Goal: Information Seeking & Learning: Learn about a topic

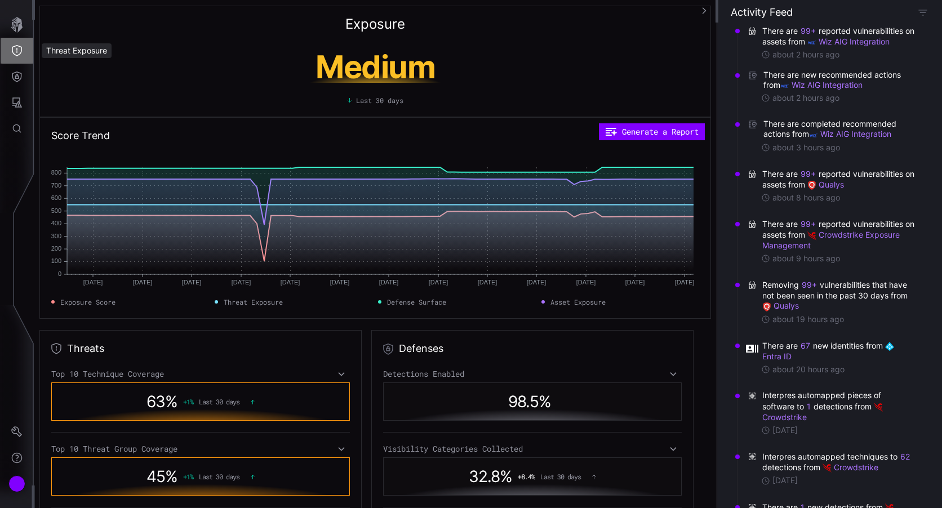
click at [19, 50] on icon "Threat Exposure" at bounding box center [16, 50] width 11 height 11
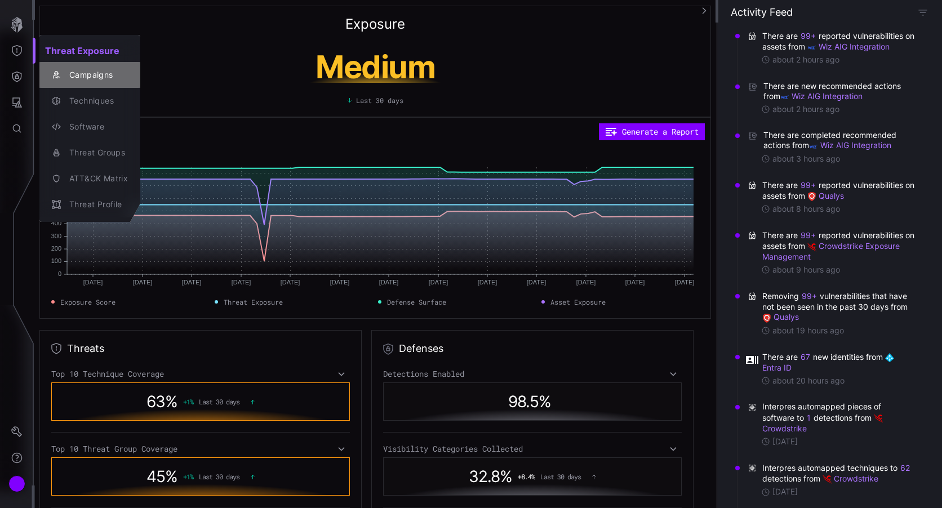
click at [109, 75] on div "Campaigns" at bounding box center [96, 75] width 64 height 14
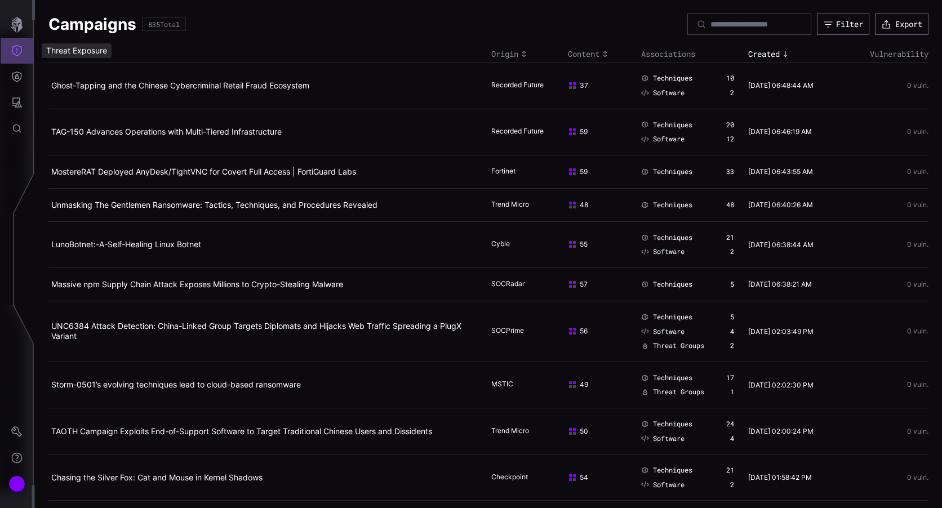
click at [17, 51] on icon "Threat Exposure" at bounding box center [16, 50] width 11 height 11
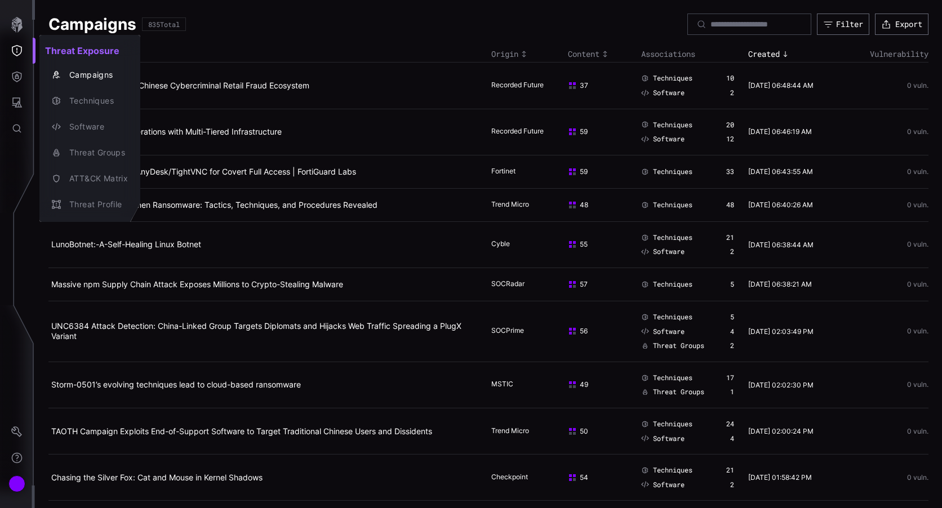
click at [19, 74] on div at bounding box center [471, 254] width 942 height 508
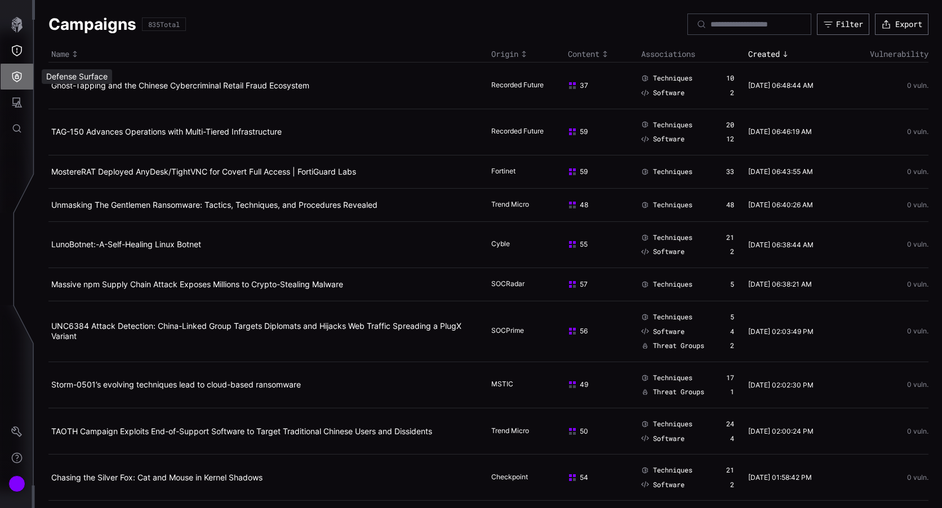
click at [17, 77] on icon "Defense Surface" at bounding box center [16, 76] width 11 height 11
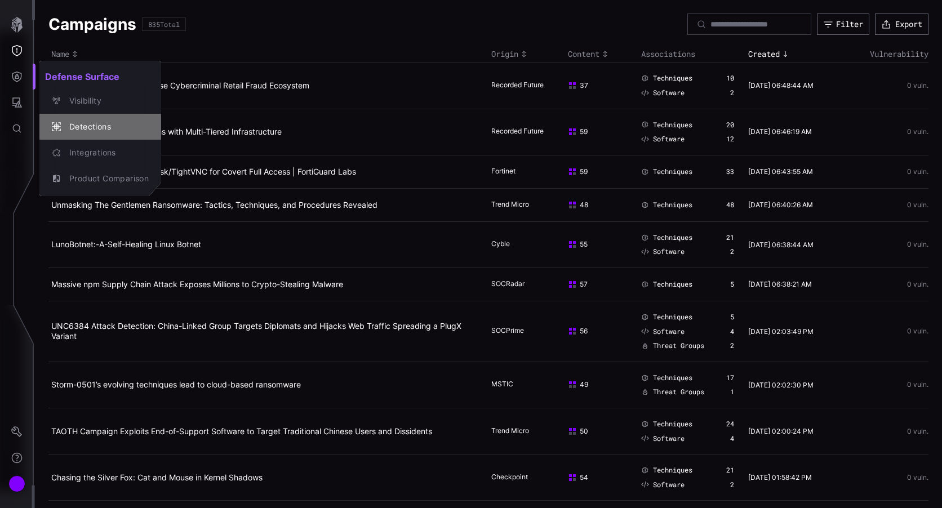
click at [113, 123] on div "Detections" at bounding box center [106, 127] width 85 height 14
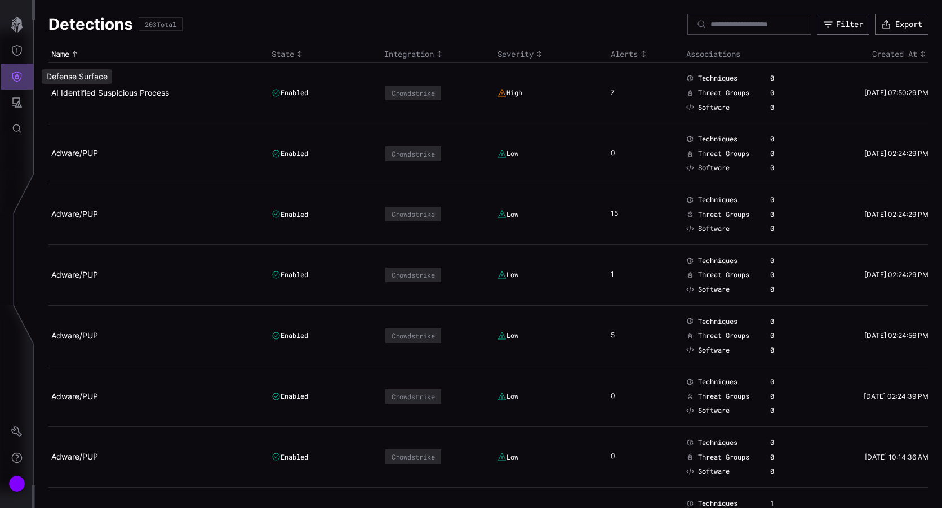
click at [18, 77] on icon "Defense Surface" at bounding box center [16, 76] width 11 height 11
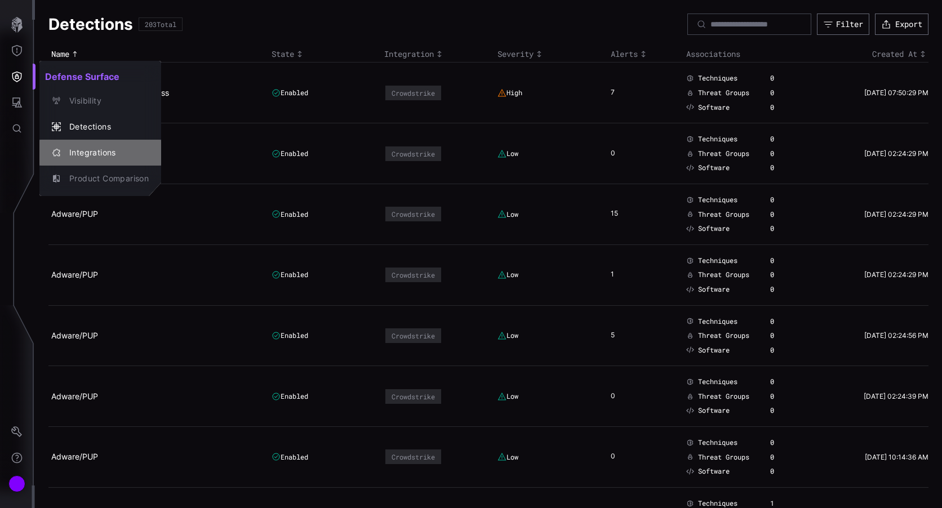
click at [117, 157] on div "Integrations" at bounding box center [106, 153] width 85 height 14
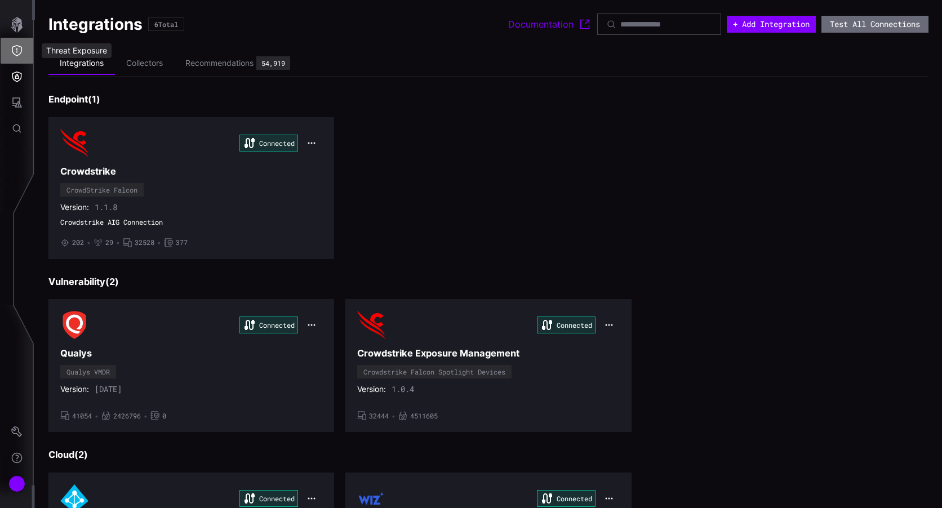
click at [14, 54] on icon "Threat Exposure" at bounding box center [17, 50] width 10 height 11
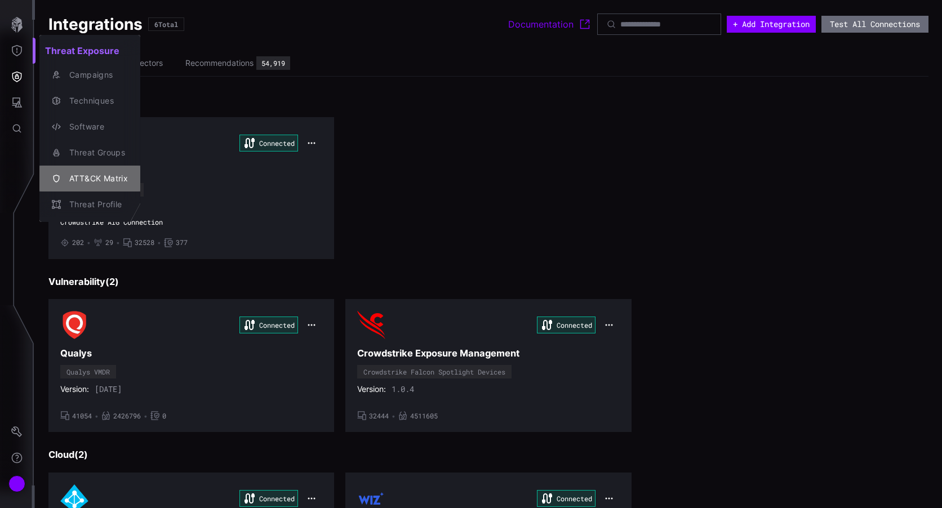
click at [119, 172] on div "ATT&CK Matrix" at bounding box center [96, 179] width 64 height 14
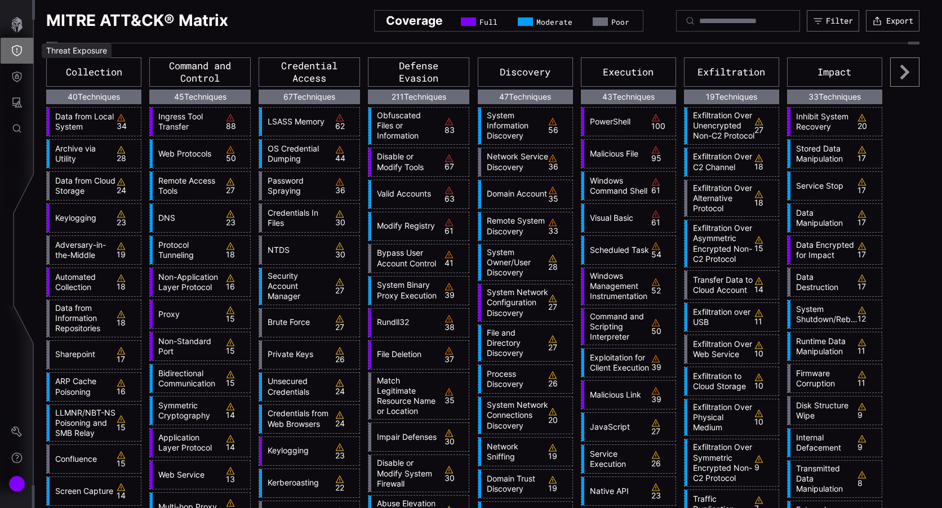
click at [15, 52] on icon "Threat Exposure" at bounding box center [16, 50] width 11 height 11
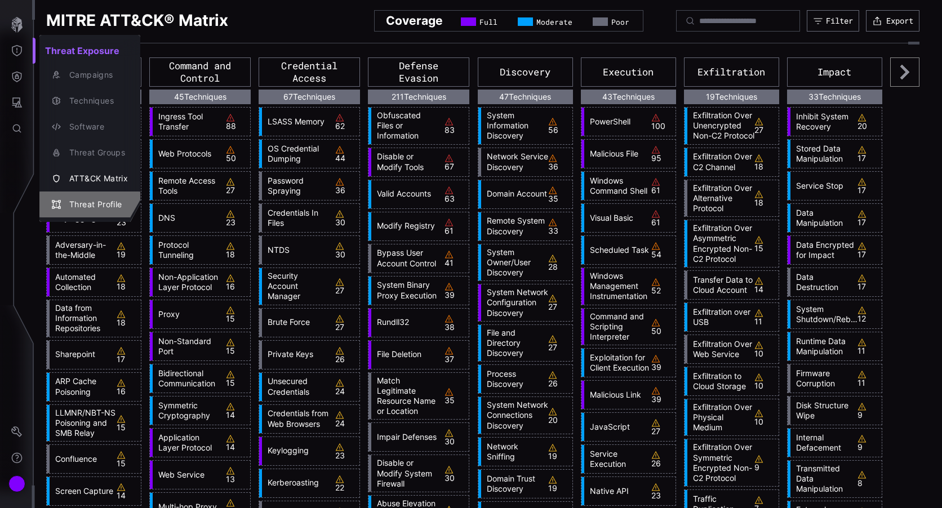
click at [114, 200] on div "Threat Profile" at bounding box center [96, 205] width 64 height 14
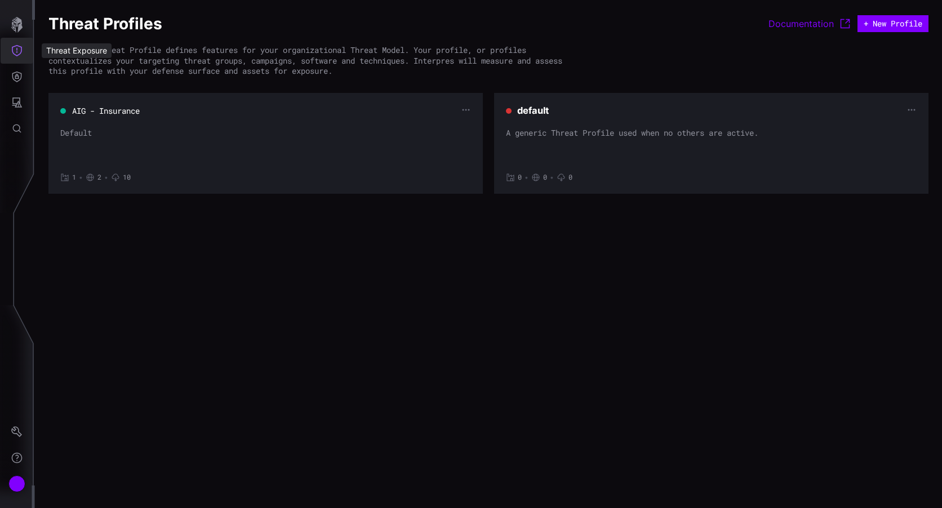
click at [18, 48] on icon "Threat Exposure" at bounding box center [16, 50] width 11 height 11
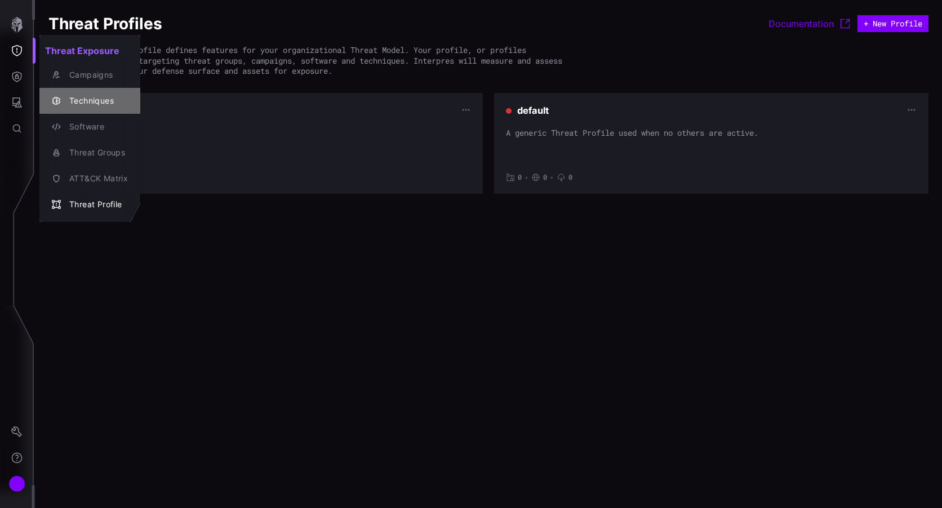
click at [88, 100] on div "Techniques" at bounding box center [96, 101] width 64 height 14
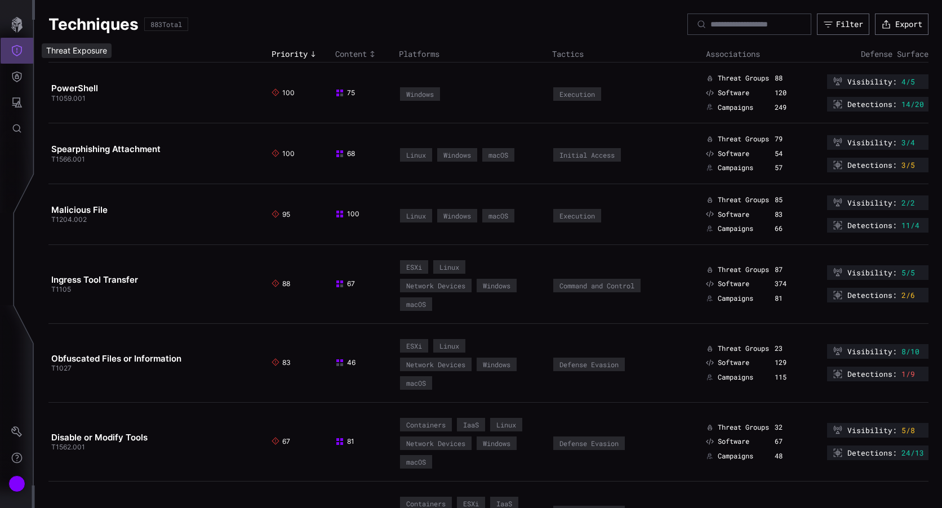
click at [20, 54] on icon "Threat Exposure" at bounding box center [17, 50] width 10 height 11
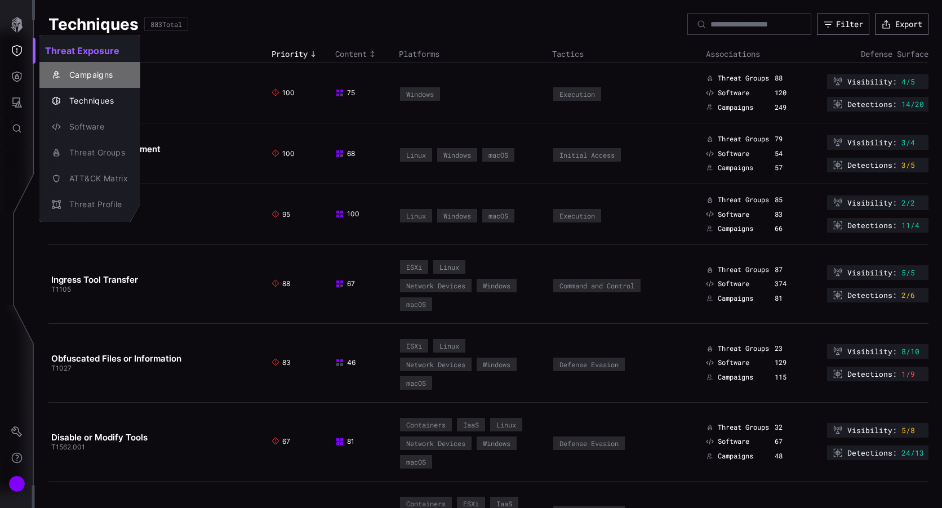
click at [72, 83] on button "Campaigns" at bounding box center [89, 75] width 101 height 26
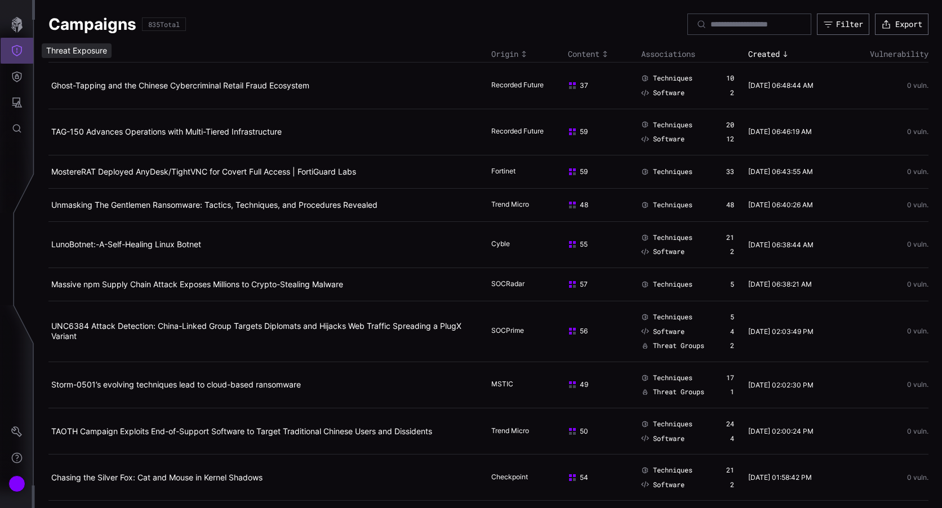
click at [16, 52] on icon "Threat Exposure" at bounding box center [16, 50] width 11 height 11
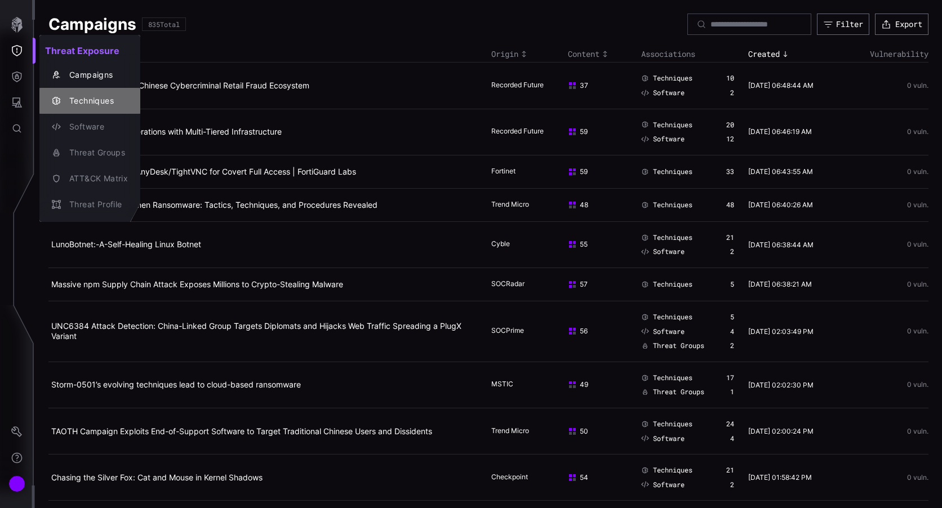
click at [77, 100] on div "Techniques" at bounding box center [96, 101] width 64 height 14
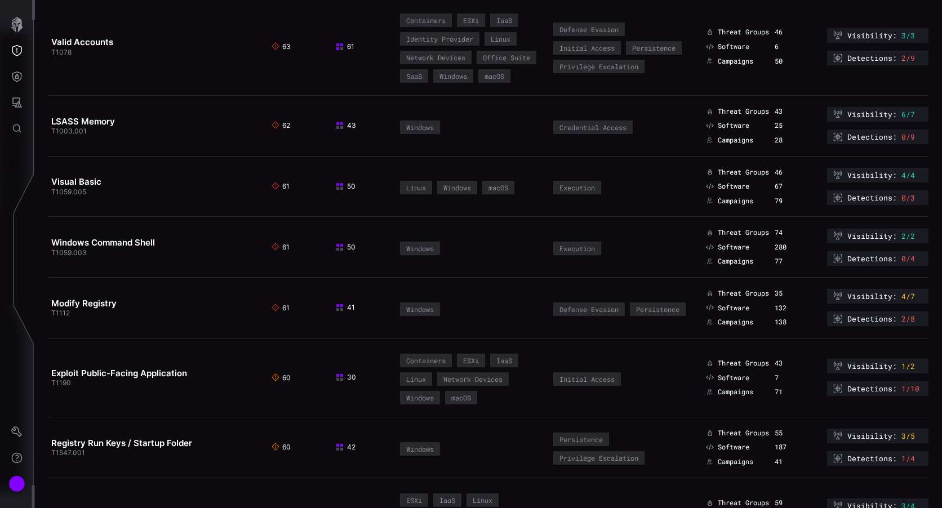
scroll to position [340, 0]
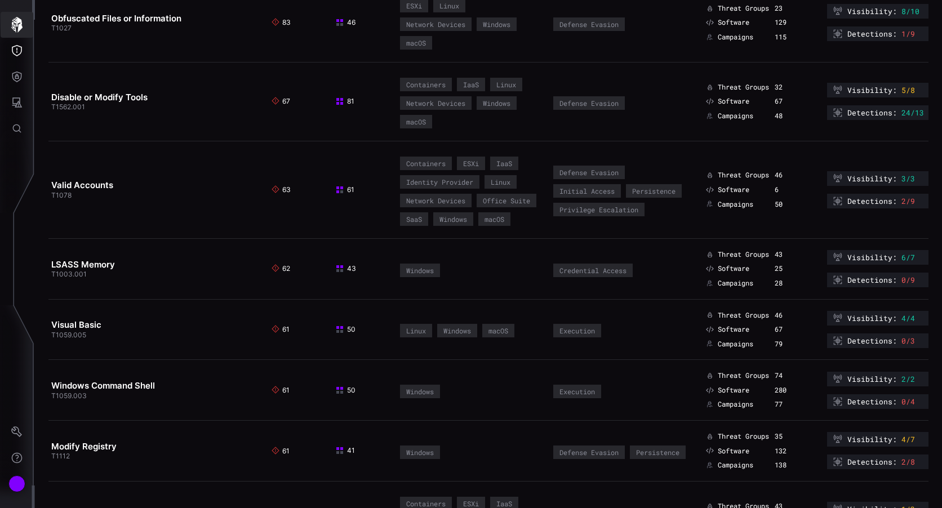
click at [15, 25] on icon "button" at bounding box center [16, 25] width 11 height 16
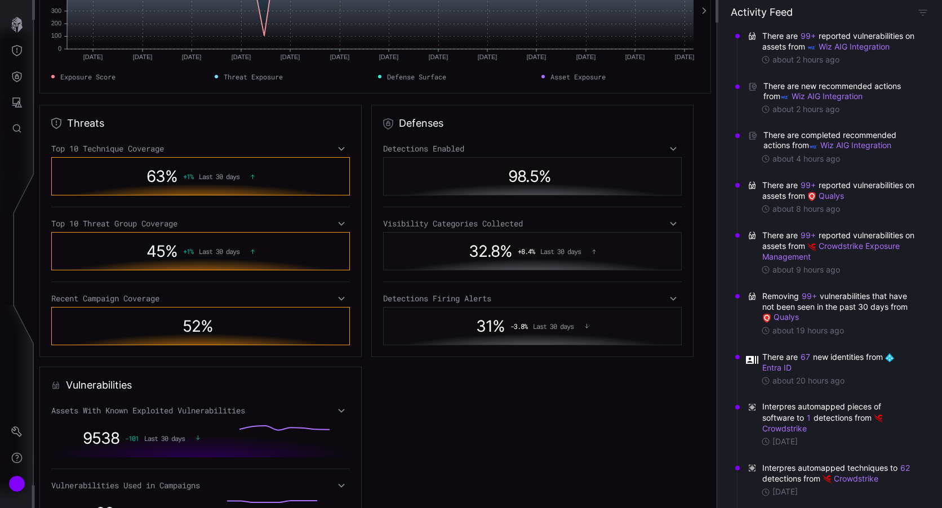
scroll to position [338, 0]
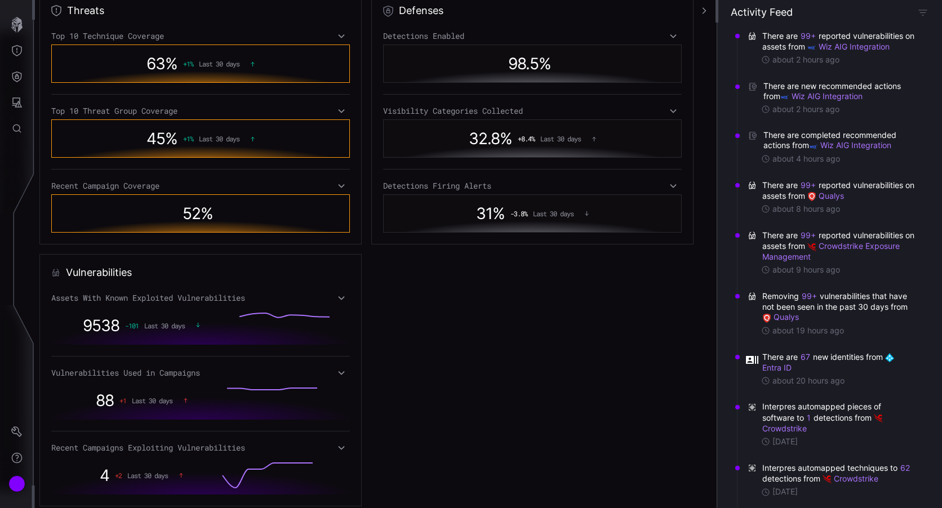
click at [339, 296] on icon at bounding box center [342, 298] width 8 height 9
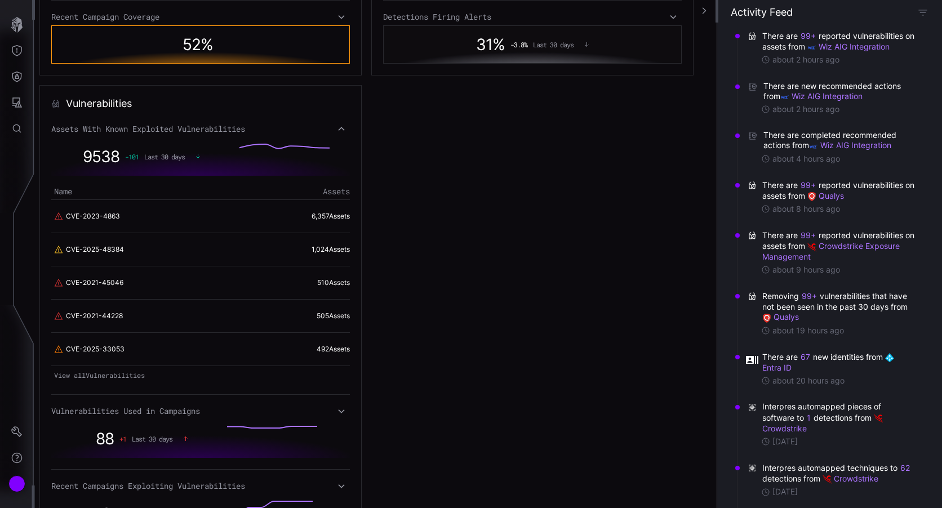
scroll to position [564, 0]
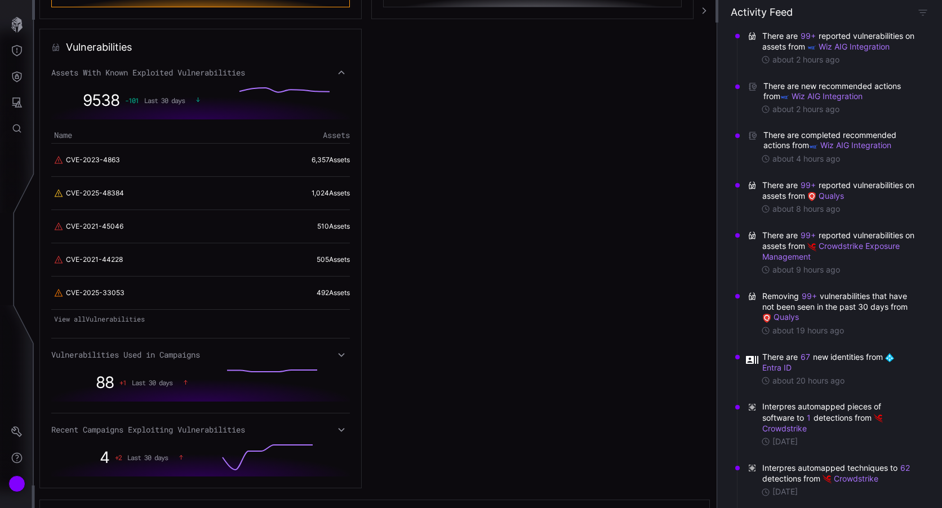
click at [125, 323] on link "View all Vulnerabilities" at bounding box center [200, 319] width 299 height 16
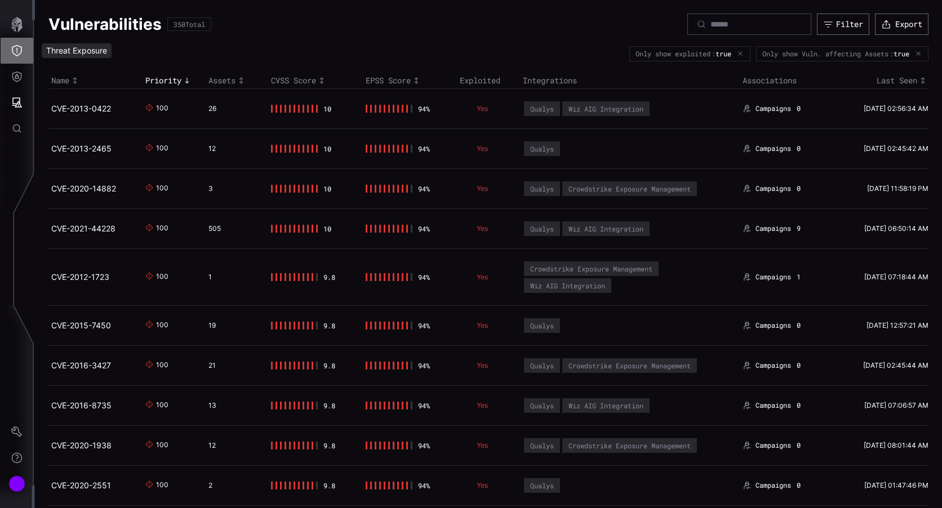
click at [23, 48] on button "Threat Exposure" at bounding box center [17, 51] width 33 height 26
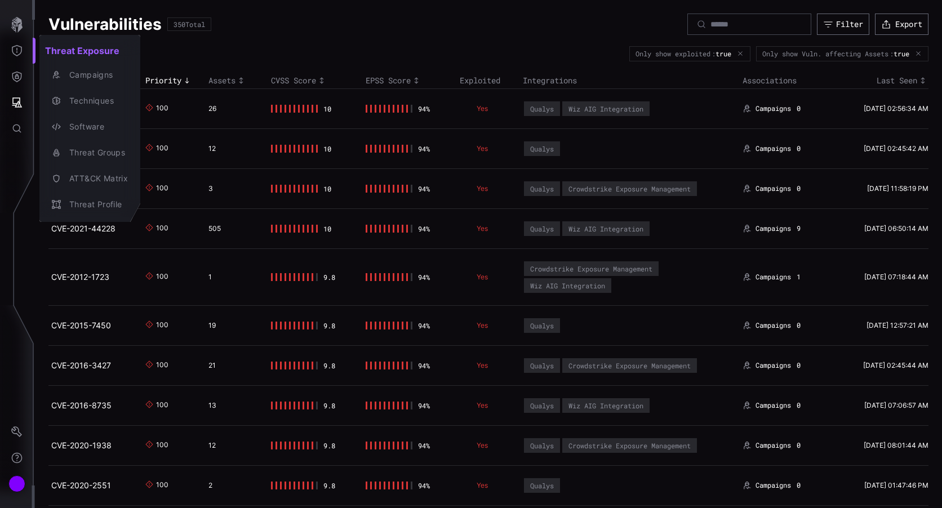
click at [15, 26] on div at bounding box center [471, 254] width 942 height 508
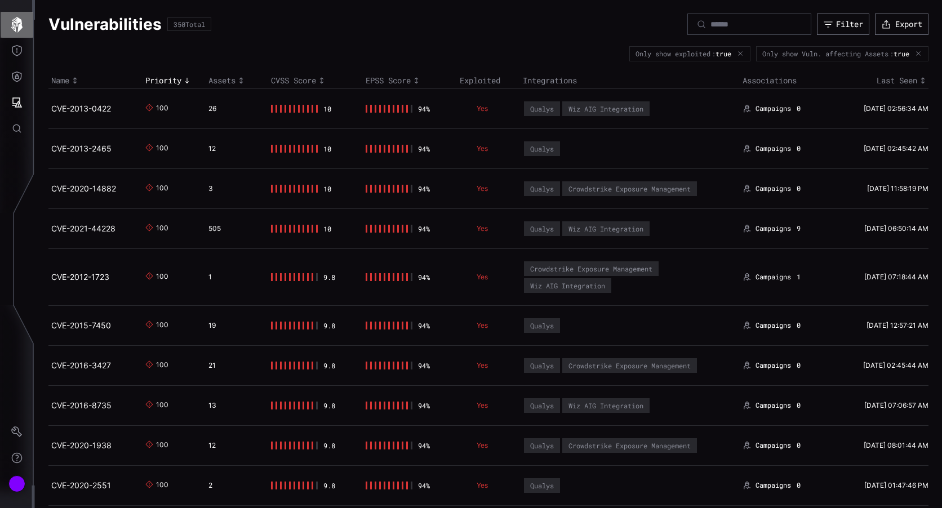
click at [17, 24] on icon "button" at bounding box center [17, 25] width 16 height 16
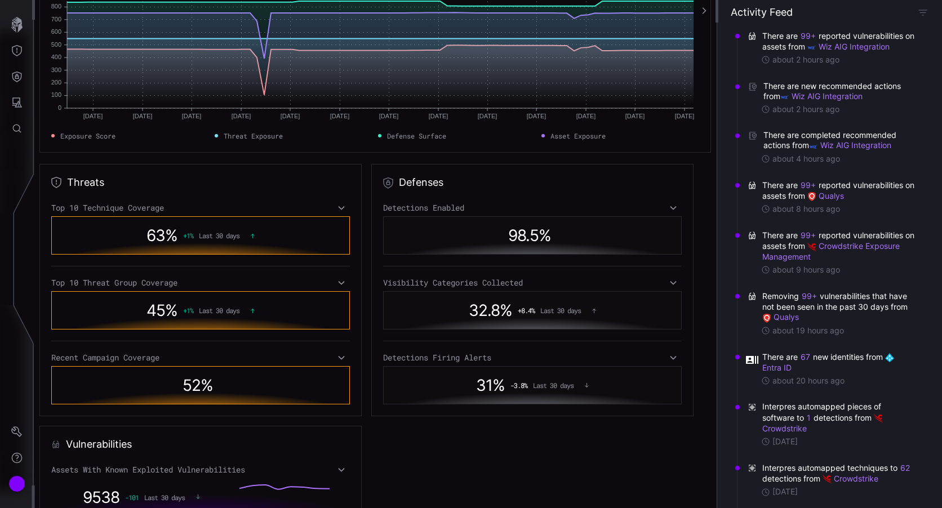
scroll to position [169, 0]
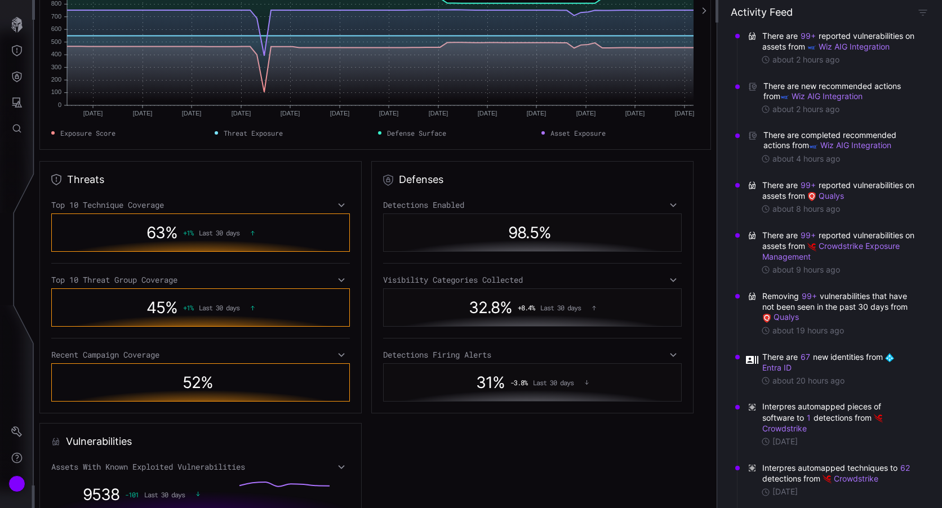
click at [338, 204] on icon at bounding box center [342, 205] width 8 height 9
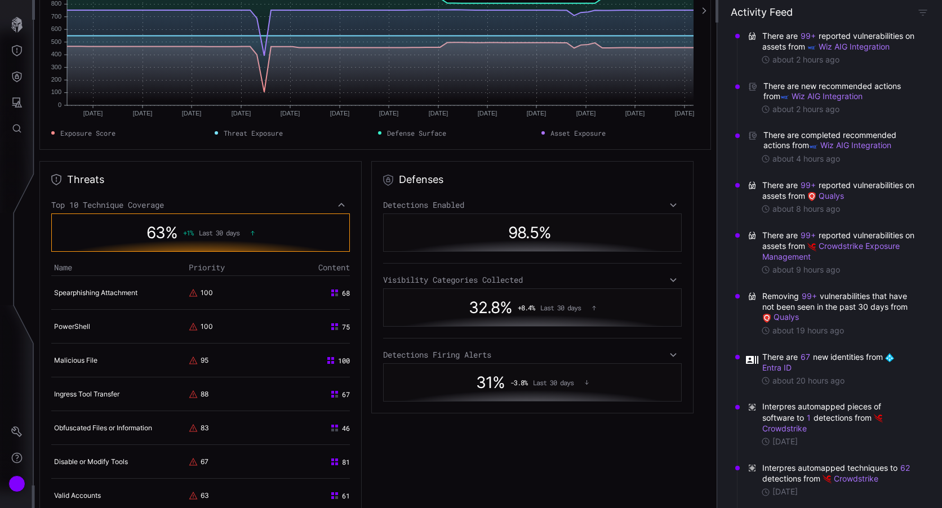
click at [339, 204] on icon at bounding box center [342, 205] width 6 height 4
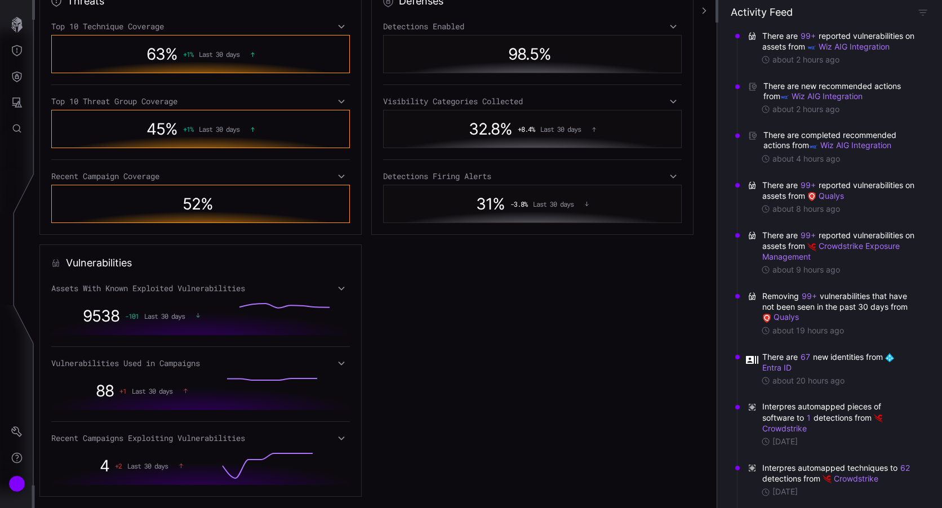
scroll to position [395, 0]
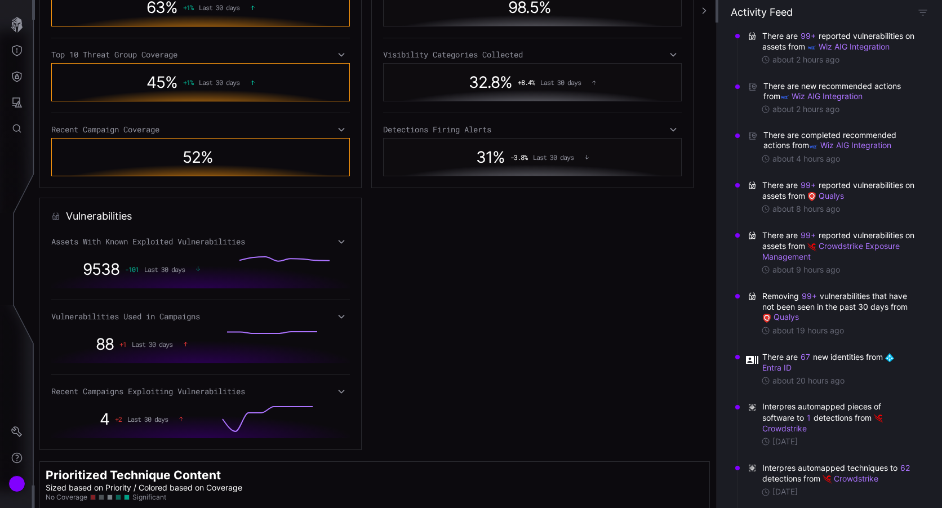
click at [338, 243] on icon at bounding box center [342, 241] width 8 height 9
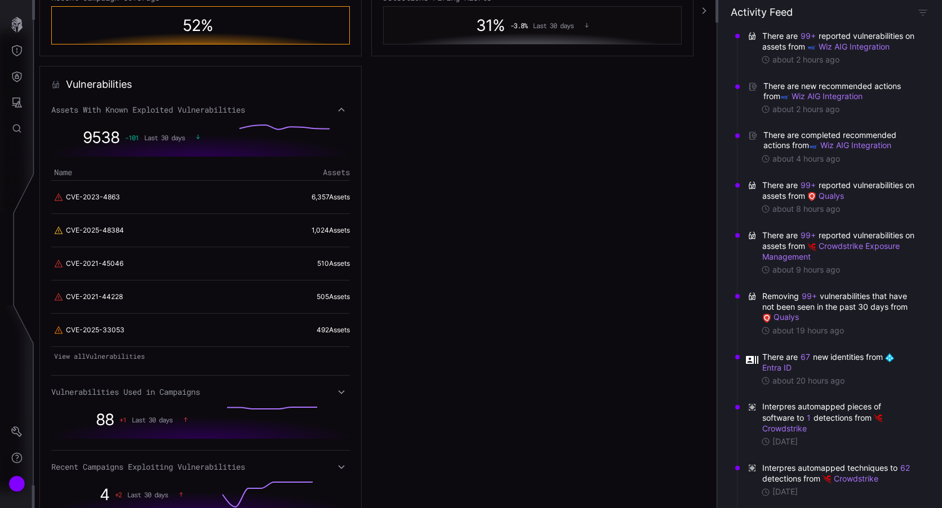
scroll to position [564, 0]
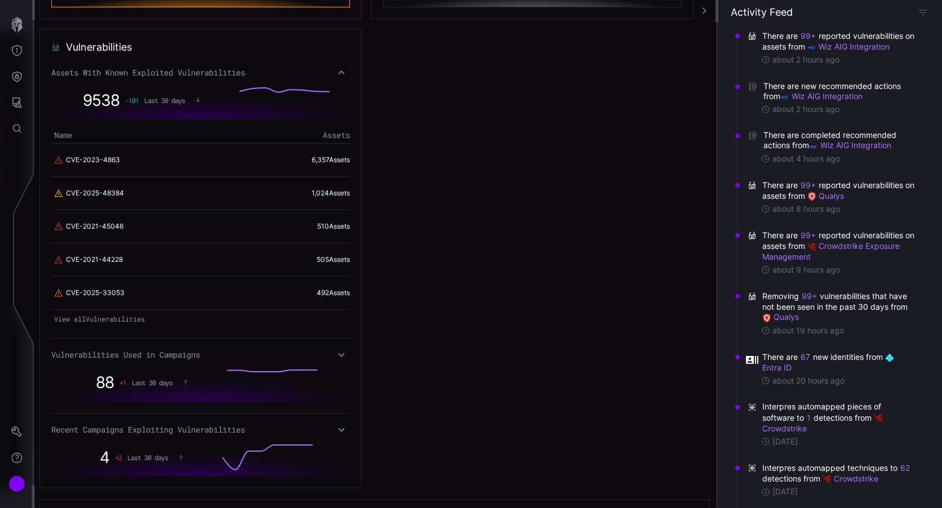
click at [118, 318] on link "View all Vulnerabilities" at bounding box center [200, 319] width 299 height 16
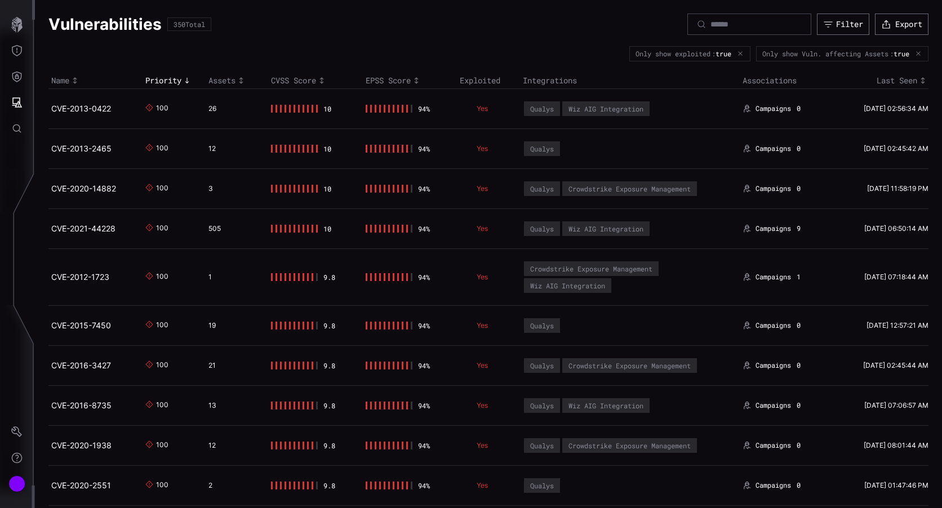
click at [302, 79] on div "CVSS Score" at bounding box center [315, 81] width 88 height 10
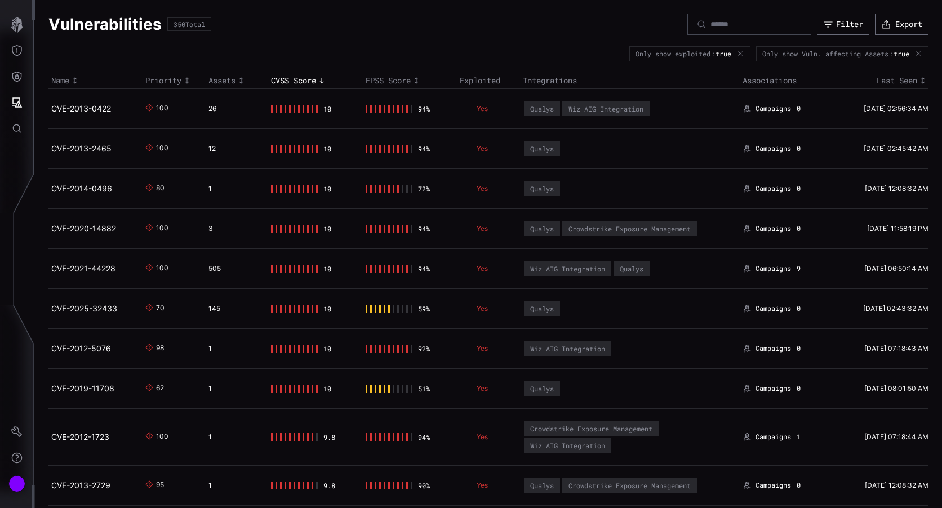
click at [177, 81] on div "Priority" at bounding box center [173, 81] width 57 height 10
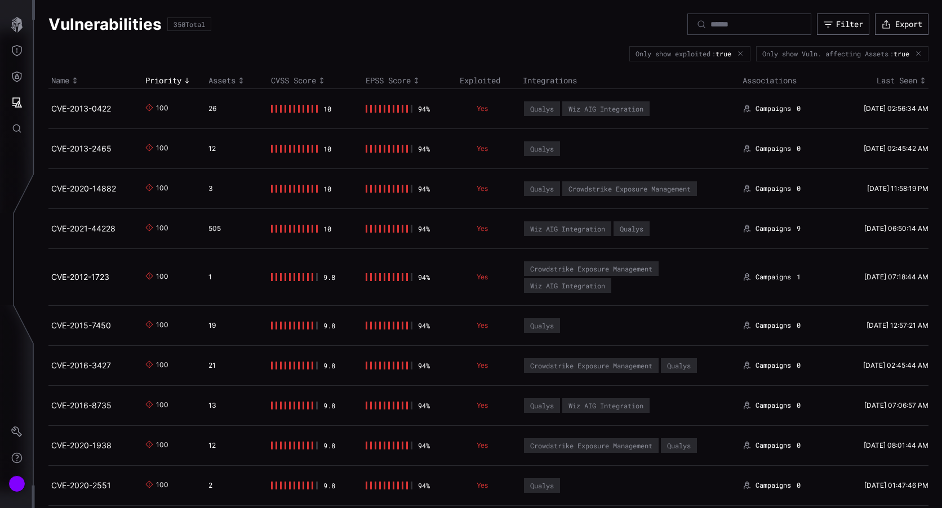
click at [305, 154] on td "10" at bounding box center [315, 149] width 94 height 40
click at [711, 23] on input at bounding box center [750, 24] width 79 height 10
paste input "**********"
type input "**********"
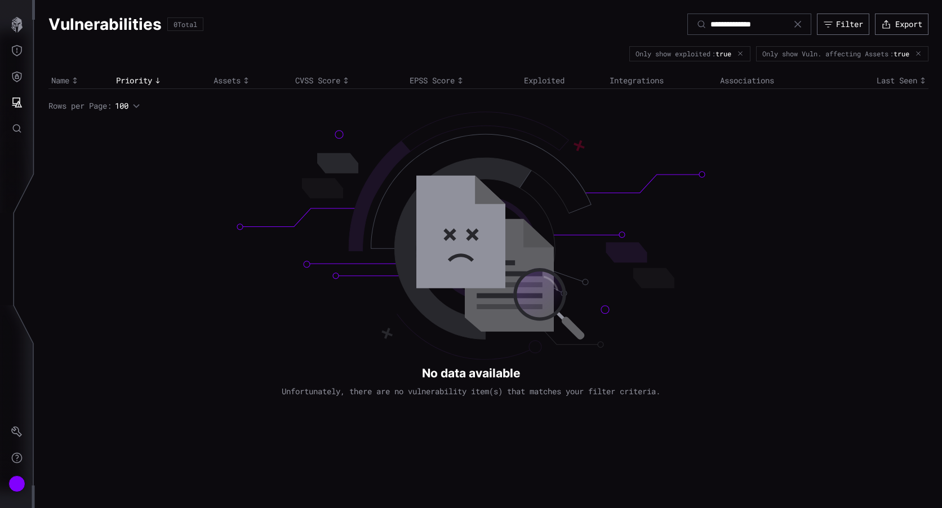
click at [795, 24] on icon at bounding box center [798, 24] width 9 height 9
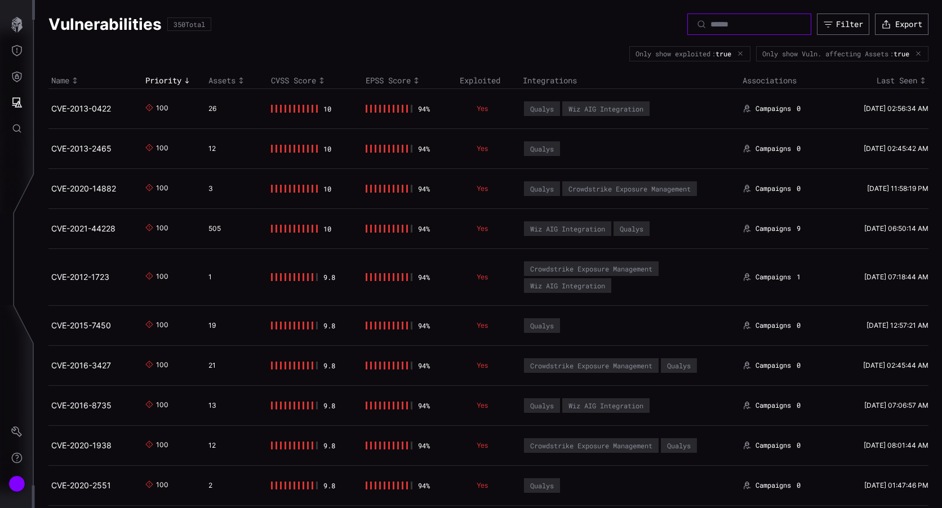
click at [711, 29] on input at bounding box center [750, 24] width 79 height 10
paste input "**********"
type input "**********"
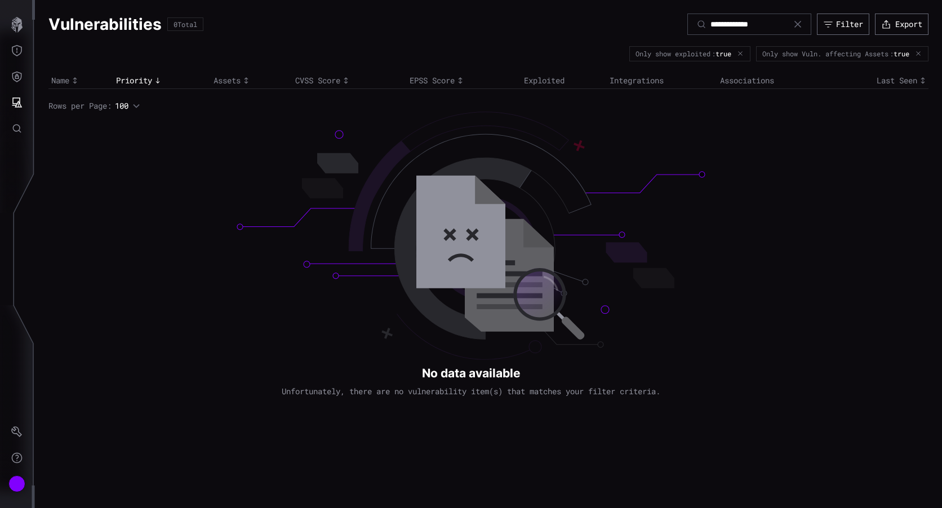
click at [800, 23] on div "**********" at bounding box center [750, 24] width 124 height 21
click at [796, 21] on icon at bounding box center [798, 24] width 9 height 9
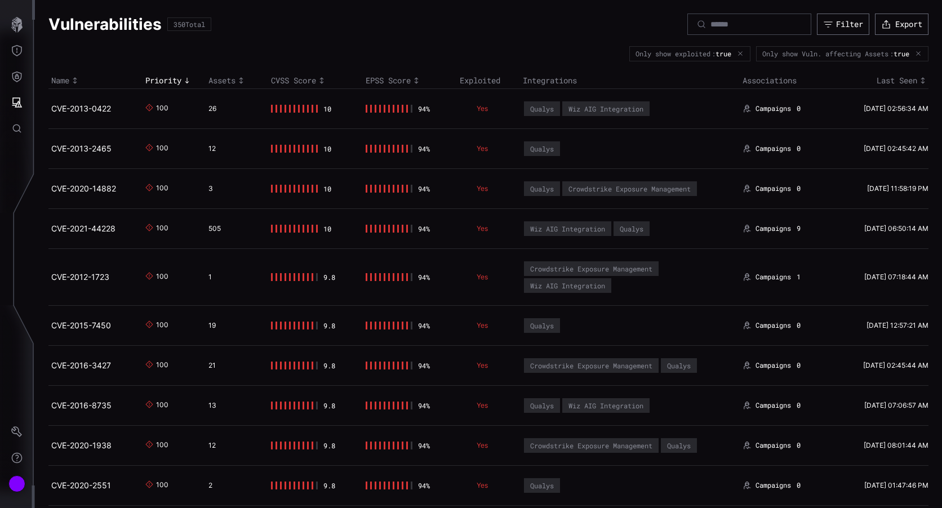
click at [395, 29] on div "Vulnerabilities 350 Total Filter Export" at bounding box center [488, 24] width 880 height 21
click at [697, 22] on icon at bounding box center [702, 24] width 10 height 10
click at [697, 22] on div at bounding box center [704, 24] width 14 height 10
click at [711, 26] on input at bounding box center [750, 24] width 79 height 10
paste input "**********"
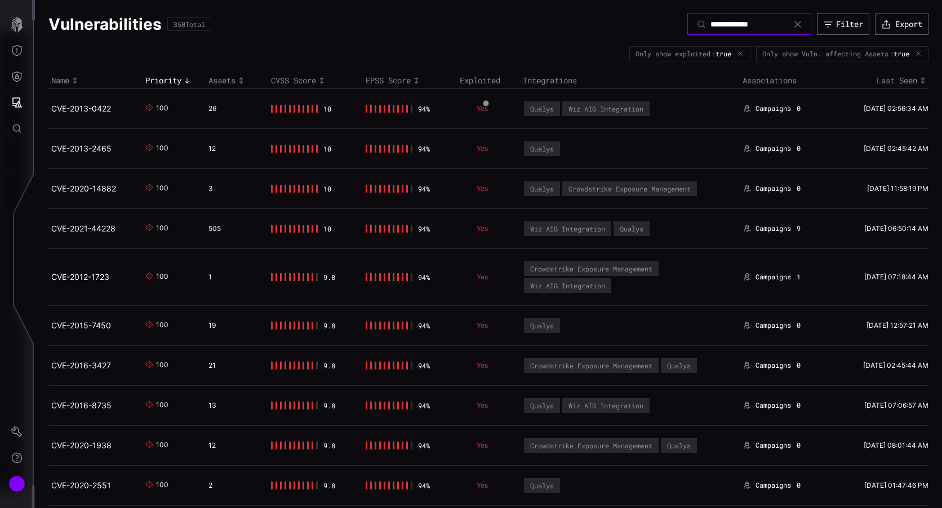
type input "**********"
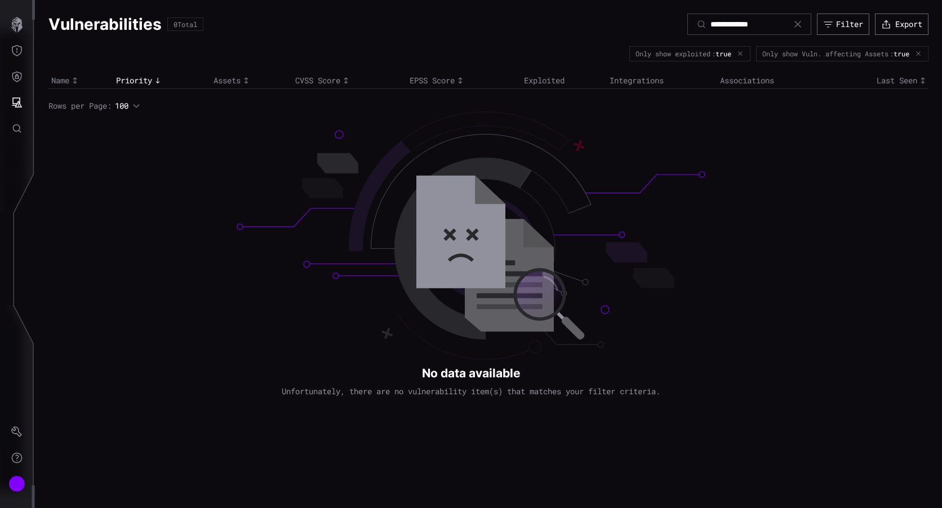
click at [794, 23] on icon at bounding box center [798, 24] width 9 height 9
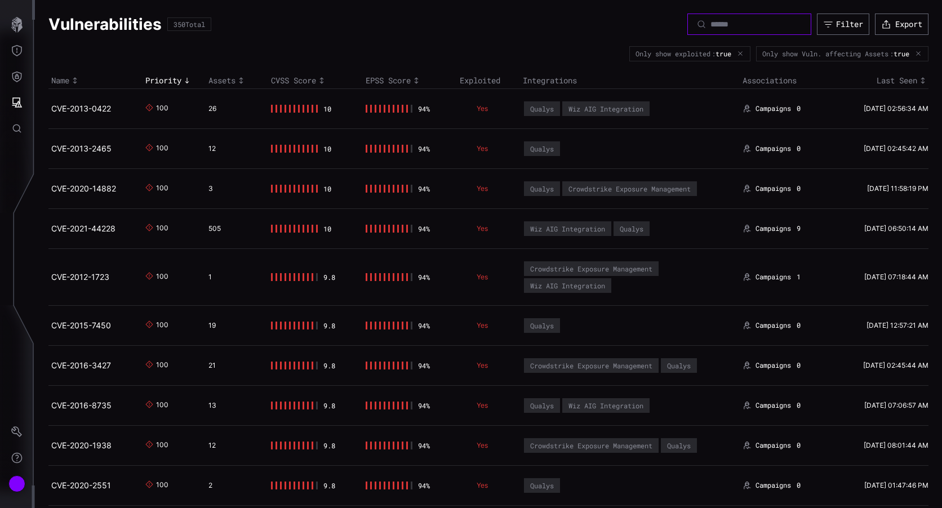
click at [711, 20] on input at bounding box center [750, 24] width 79 height 10
paste input "**********"
type input "**********"
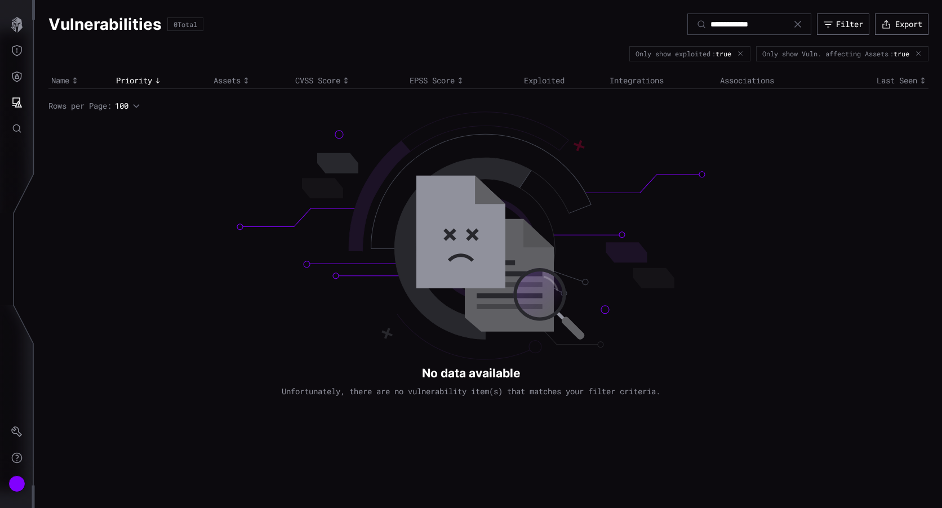
click at [919, 52] on icon "button" at bounding box center [918, 53] width 7 height 7
click at [795, 22] on icon at bounding box center [798, 24] width 7 height 7
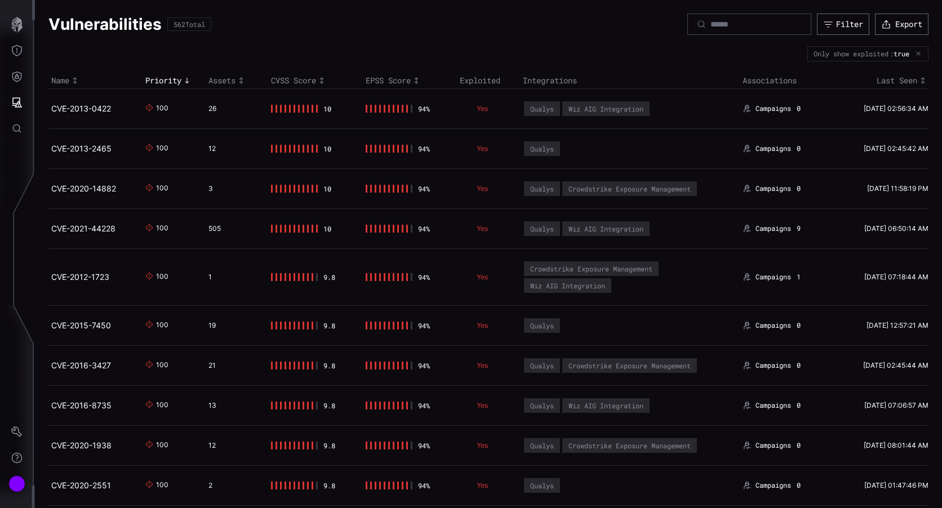
click at [794, 24] on div at bounding box center [798, 24] width 9 height 9
click at [775, 25] on input at bounding box center [750, 24] width 79 height 10
paste input "**********"
type input "**********"
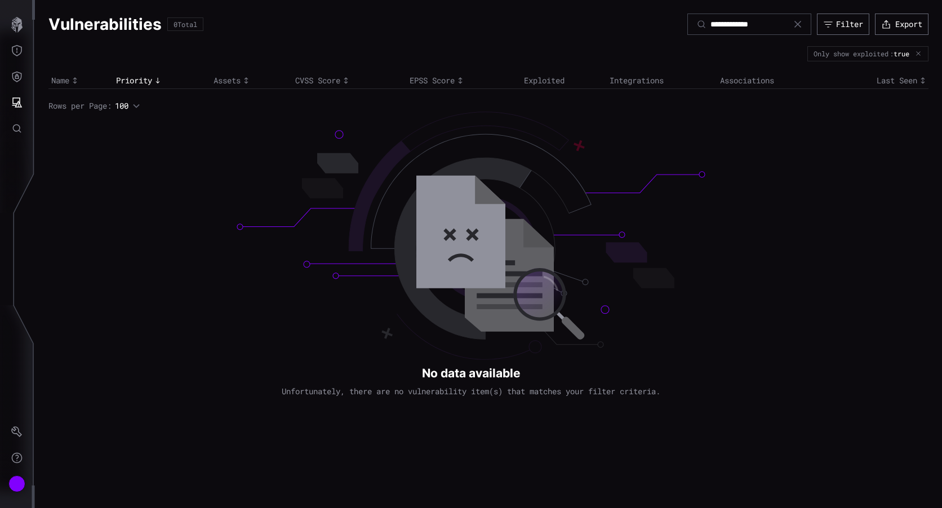
click at [917, 54] on icon "button" at bounding box center [918, 53] width 7 height 7
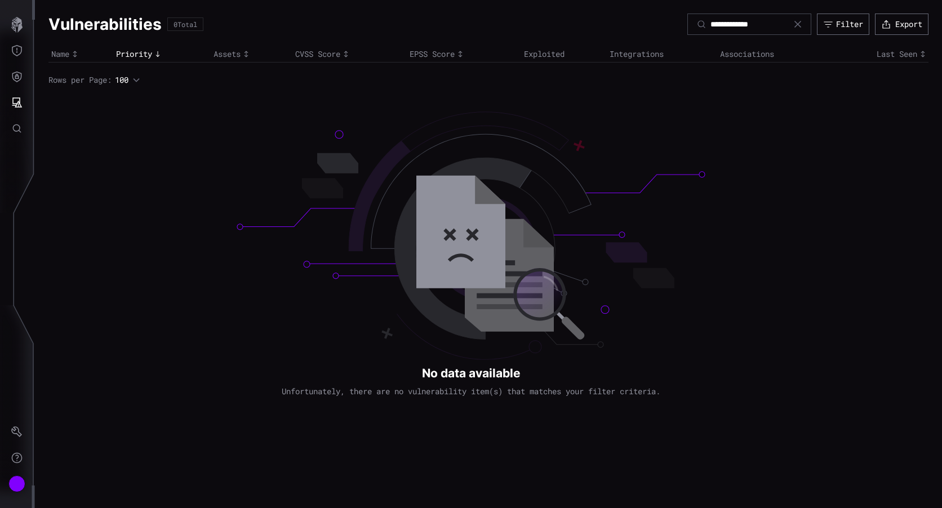
click at [796, 22] on icon at bounding box center [798, 24] width 9 height 9
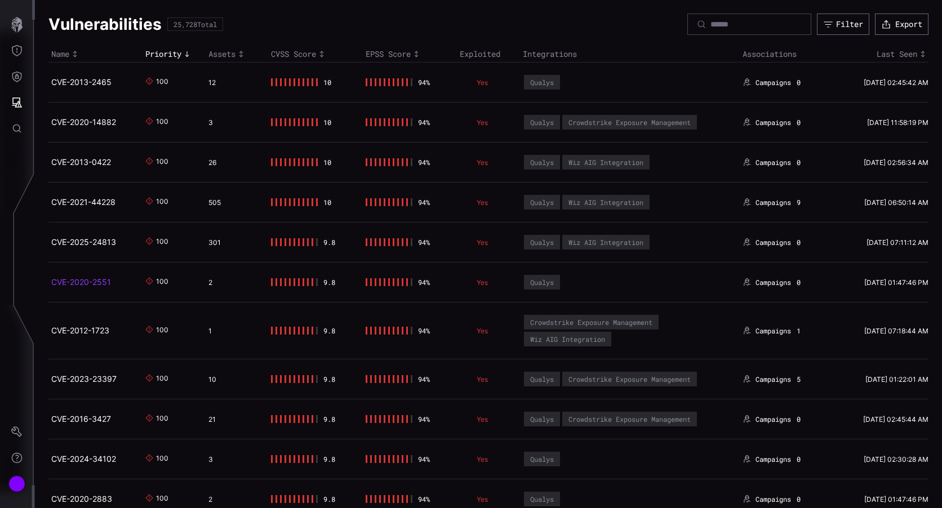
click at [96, 280] on link "CVE-2020-2551" at bounding box center [81, 282] width 60 height 10
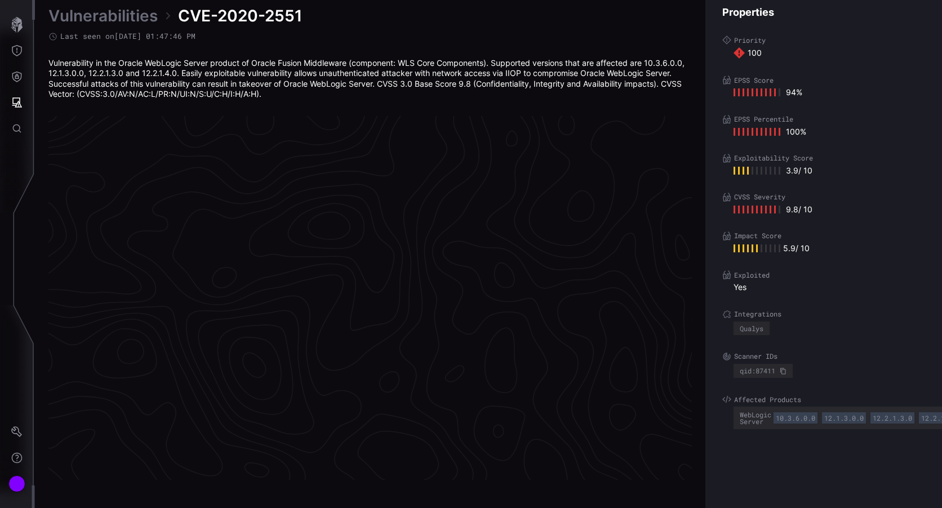
scroll to position [2359, 528]
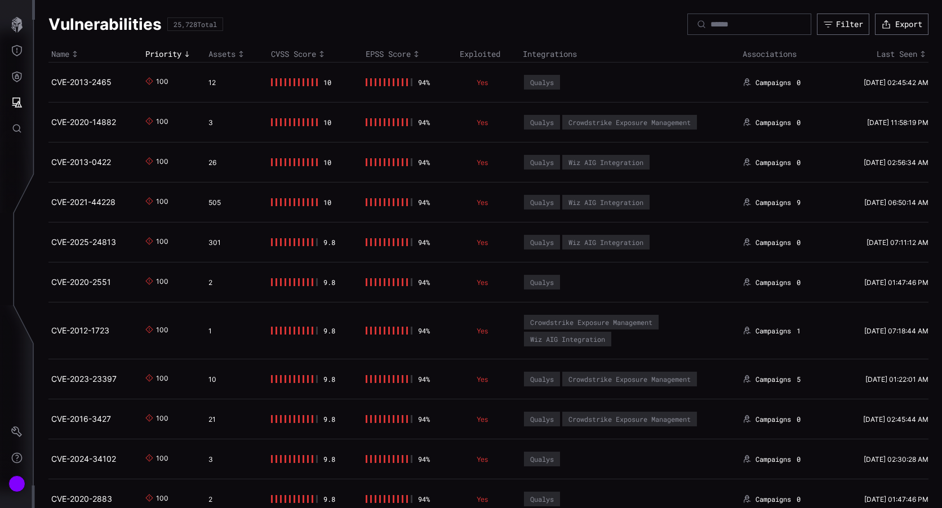
click at [295, 82] on div at bounding box center [294, 82] width 47 height 8
click at [325, 82] on div "10" at bounding box center [330, 82] width 12 height 8
drag, startPoint x: 325, startPoint y: 82, endPoint x: 266, endPoint y: 83, distance: 58.6
click at [268, 83] on td "10" at bounding box center [315, 83] width 94 height 40
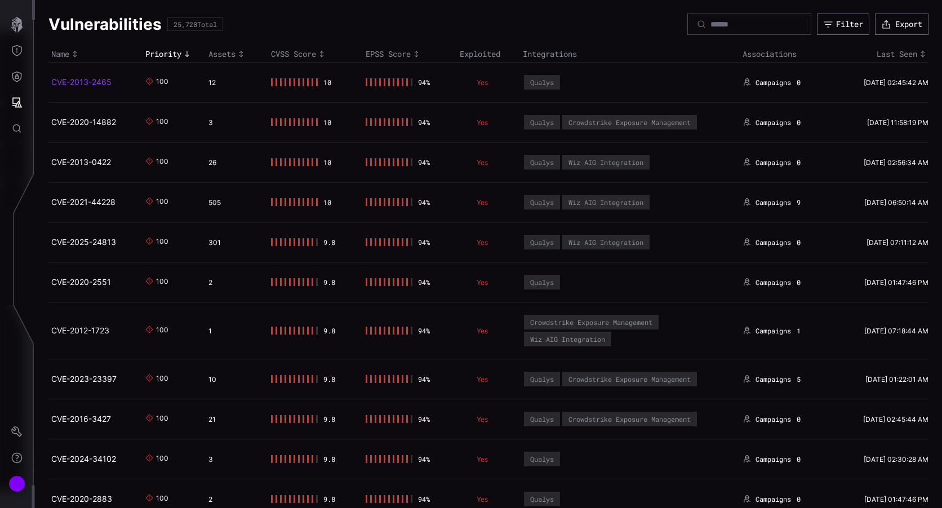
click at [108, 79] on link "CVE-2013-2465" at bounding box center [81, 82] width 60 height 10
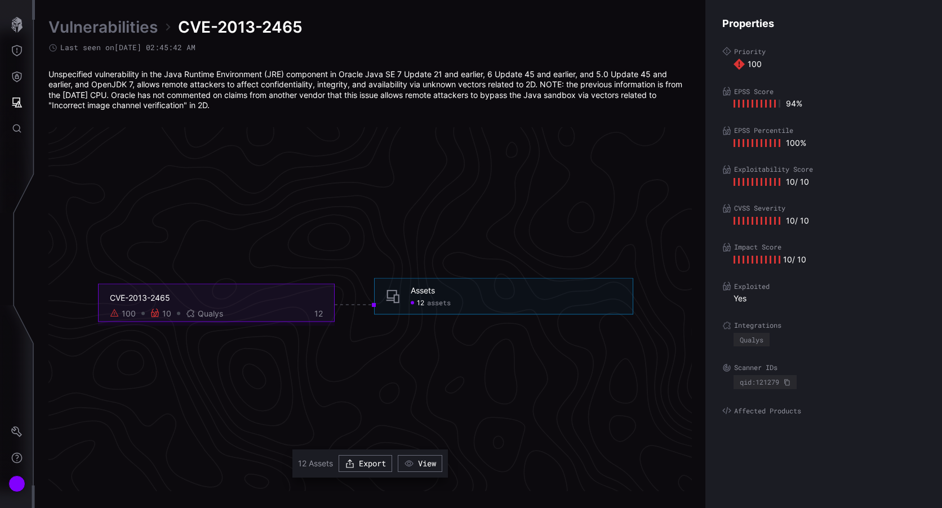
scroll to position [2415, 528]
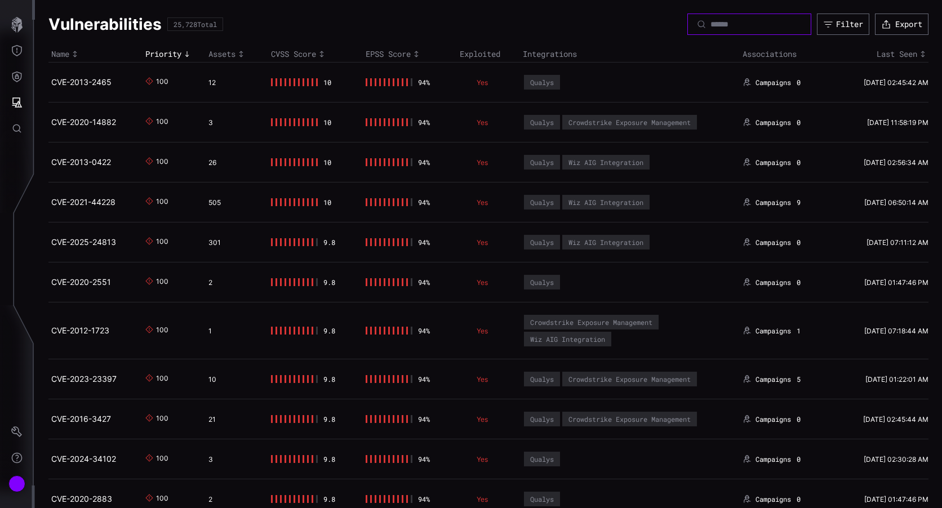
click at [727, 24] on input at bounding box center [750, 24] width 79 height 10
paste input "**********"
type input "**********"
click at [697, 25] on icon at bounding box center [702, 24] width 10 height 10
click at [711, 24] on input at bounding box center [750, 24] width 79 height 10
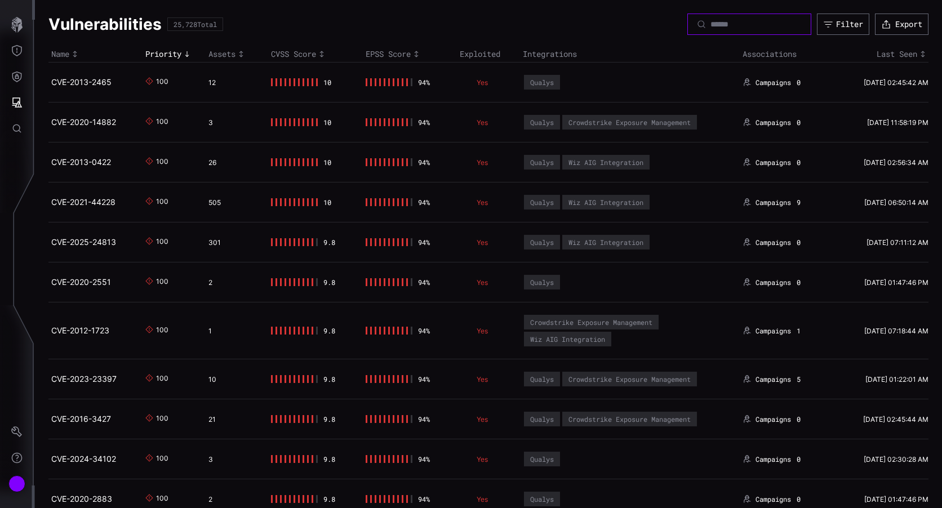
paste input "**********"
type input "**********"
